Goal: Information Seeking & Learning: Learn about a topic

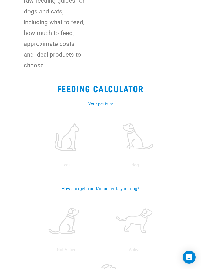
scroll to position [97, 0]
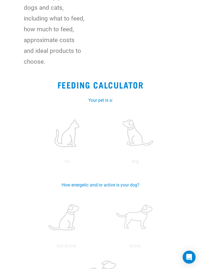
click at [147, 141] on label at bounding box center [135, 133] width 66 height 46
click at [101, 163] on input "radio" at bounding box center [101, 163] width 0 height 0
radio input "true"
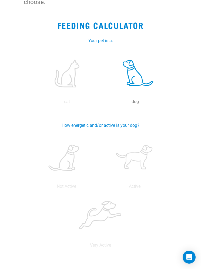
scroll to position [164, 0]
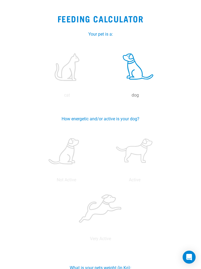
click at [155, 154] on label at bounding box center [134, 152] width 66 height 46
click at [100, 181] on input "radio" at bounding box center [100, 181] width 0 height 0
radio input "true"
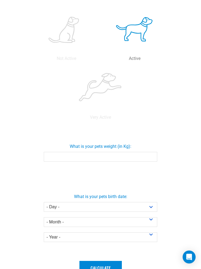
scroll to position [285, 0]
click at [66, 156] on input "What is your pets weight (in Kg):" at bounding box center [100, 157] width 113 height 10
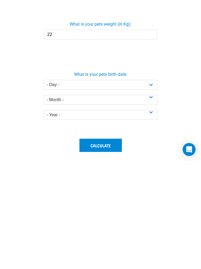
scroll to position [300, 0]
type input "22"
click at [78, 187] on select "- Day - 1 2 3 4 5 6 7 8 9 10 11 12 13 14 15 16 17 18 19 20 21 22 23 24 25 26 27" at bounding box center [100, 192] width 113 height 10
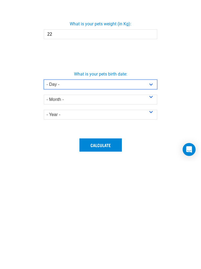
scroll to position [408, 0]
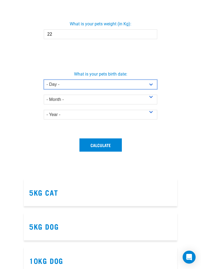
select select "5"
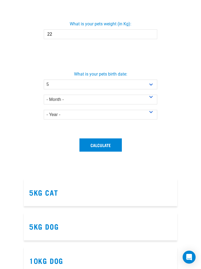
click at [96, 98] on select "- Month - January February March April May June July August September October N…" at bounding box center [100, 100] width 113 height 10
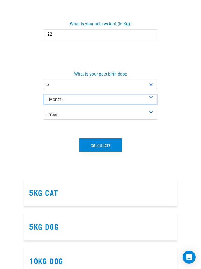
select select "November"
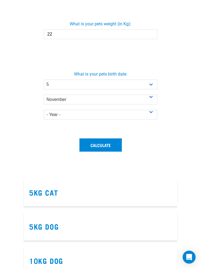
click at [75, 114] on select "- Year - 2025 2024 2023 2022 2021 2020 2019 2018 2017 2016 2015 2014" at bounding box center [100, 115] width 113 height 10
click at [73, 111] on select "- Year - 2025 2024 2023 2022 2021 2020 2019 2018 2017 2016 2015 2014" at bounding box center [100, 115] width 113 height 10
select select "2019"
click at [116, 147] on button "Calculate" at bounding box center [100, 144] width 42 height 13
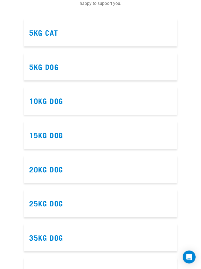
scroll to position [655, 0]
click at [56, 167] on link "20kg Dog" at bounding box center [46, 169] width 34 height 4
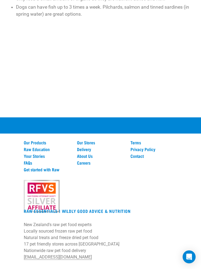
scroll to position [677, 0]
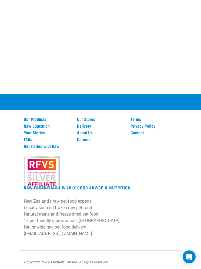
click at [52, 124] on link "Raw Education" at bounding box center [47, 126] width 47 height 5
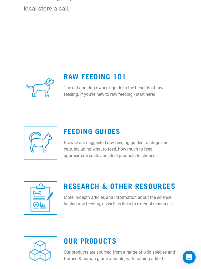
scroll to position [197, 0]
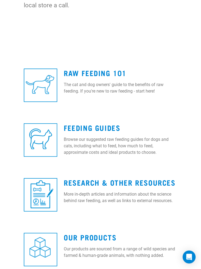
click at [48, 86] on img at bounding box center [40, 85] width 33 height 33
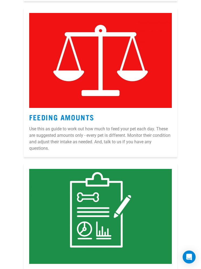
scroll to position [1595, 0]
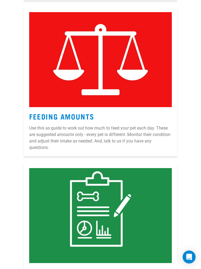
click at [84, 114] on link "Feeding Amounts" at bounding box center [61, 116] width 65 height 4
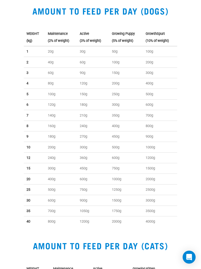
scroll to position [217, 0]
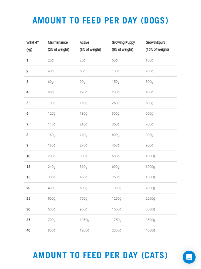
click at [98, 196] on td "750g" at bounding box center [93, 198] width 32 height 11
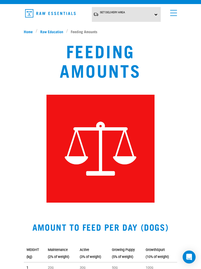
scroll to position [0, 0]
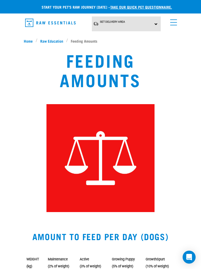
click at [52, 43] on span "Raw Education" at bounding box center [51, 41] width 23 height 6
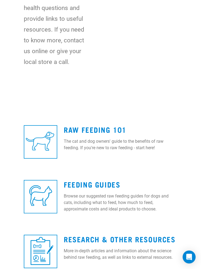
scroll to position [142, 0]
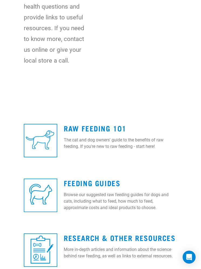
click at [49, 139] on img at bounding box center [40, 140] width 33 height 33
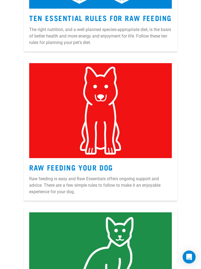
scroll to position [659, 0]
click at [195, 264] on div "Open Intercom Messenger" at bounding box center [188, 257] width 13 height 13
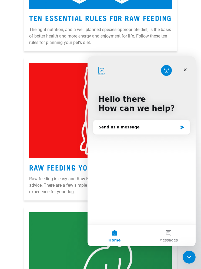
scroll to position [0, 0]
click at [189, 71] on div "Close" at bounding box center [185, 70] width 10 height 10
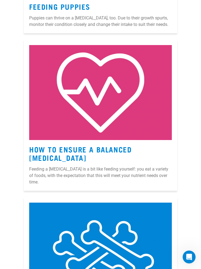
scroll to position [1255, 0]
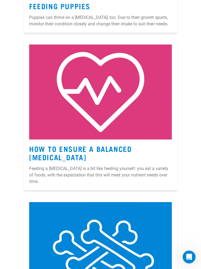
click at [131, 156] on link "How to Ensure a Balanced [MEDICAL_DATA]" at bounding box center [80, 153] width 102 height 12
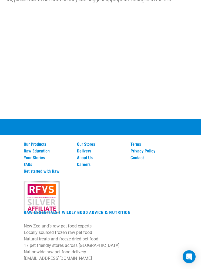
scroll to position [729, 0]
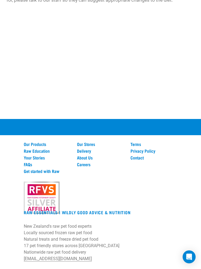
click at [46, 142] on link "Our Products" at bounding box center [47, 144] width 47 height 5
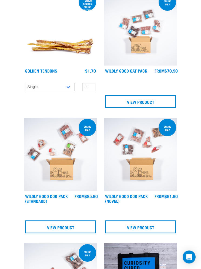
scroll to position [342, 0]
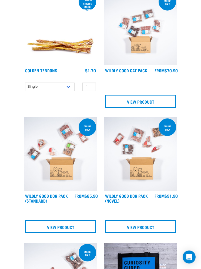
click at [64, 161] on img at bounding box center [60, 154] width 73 height 73
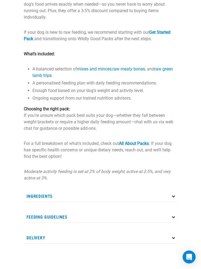
scroll to position [326, 0]
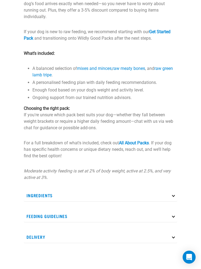
click at [176, 193] on p "Ingredients" at bounding box center [100, 195] width 153 height 12
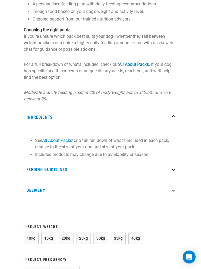
scroll to position [405, 0]
click at [176, 172] on p "Feeding Guidelines" at bounding box center [100, 169] width 153 height 12
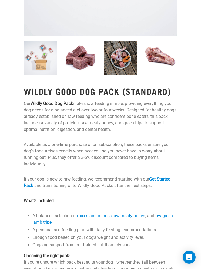
scroll to position [178, 0]
